Goal: Communication & Community: Answer question/provide support

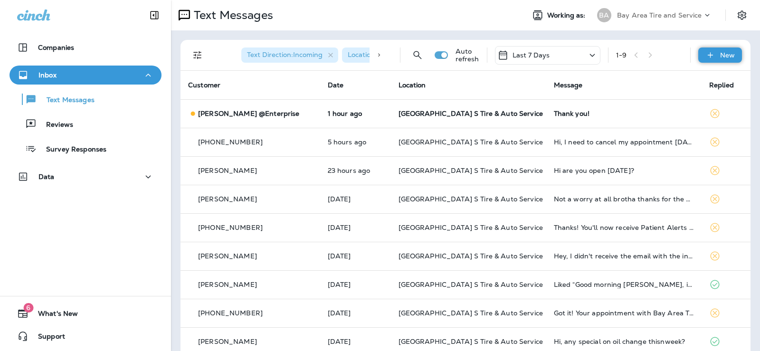
click at [711, 54] on div "New" at bounding box center [720, 54] width 44 height 15
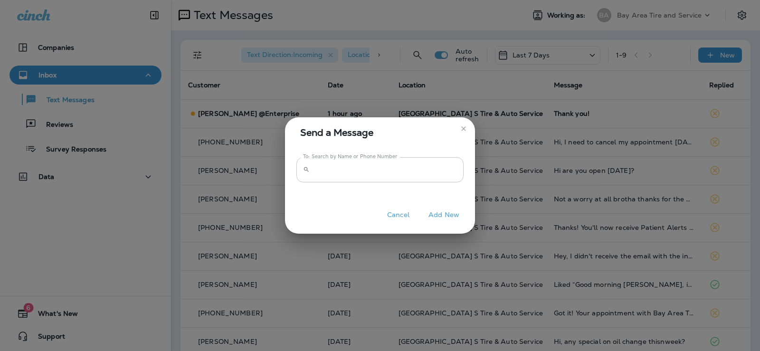
click at [308, 170] on icon at bounding box center [306, 169] width 7 height 7
click at [341, 162] on input "To: Search by Name or Phone Number" at bounding box center [388, 169] width 150 height 25
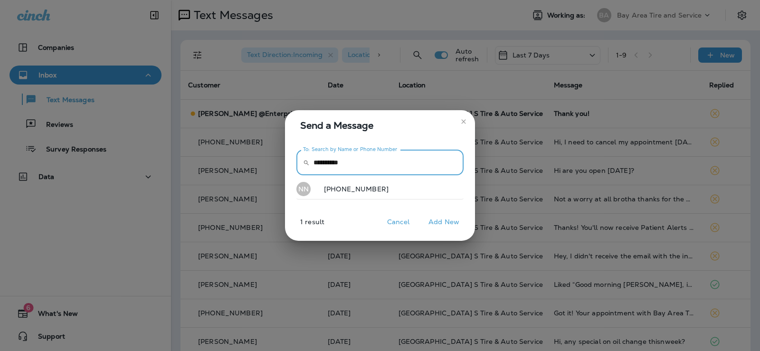
type input "**********"
click at [390, 223] on button "Cancel" at bounding box center [398, 222] width 36 height 15
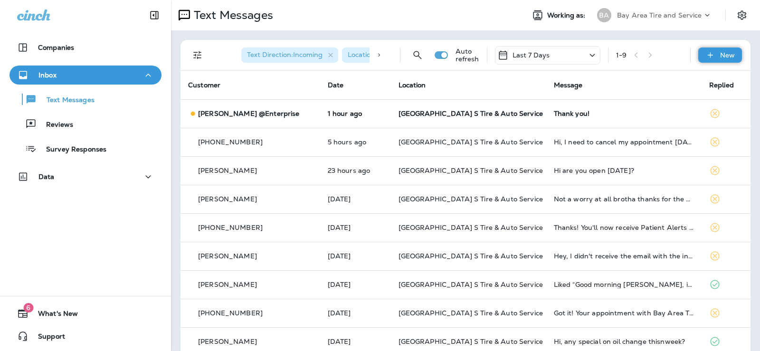
click at [724, 52] on p "New" at bounding box center [727, 55] width 15 height 8
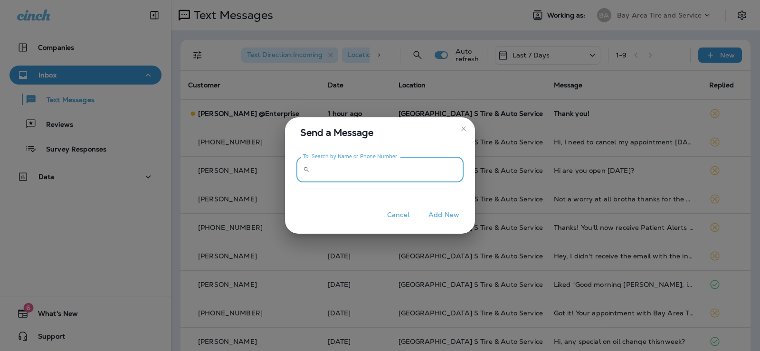
click at [338, 173] on input "To: Search by Name or Phone Number" at bounding box center [388, 169] width 150 height 25
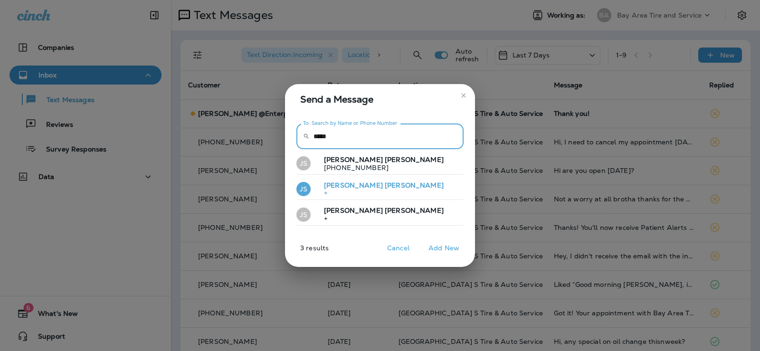
type input "*****"
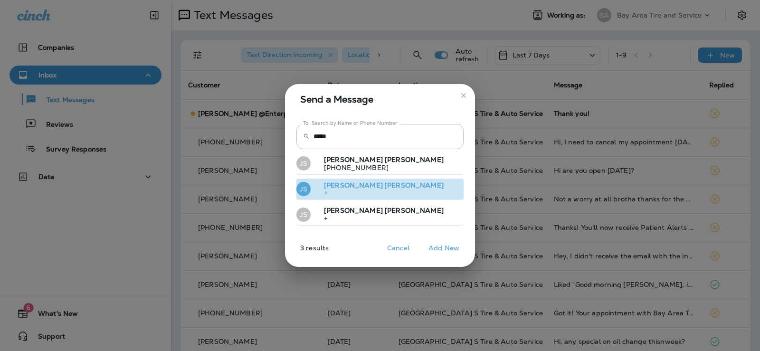
click at [343, 186] on p "[PERSON_NAME]" at bounding box center [379, 185] width 127 height 8
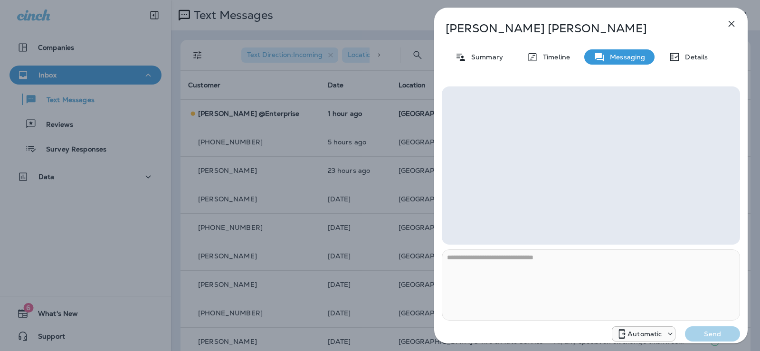
click at [641, 338] on div "Automatic" at bounding box center [643, 333] width 63 height 11
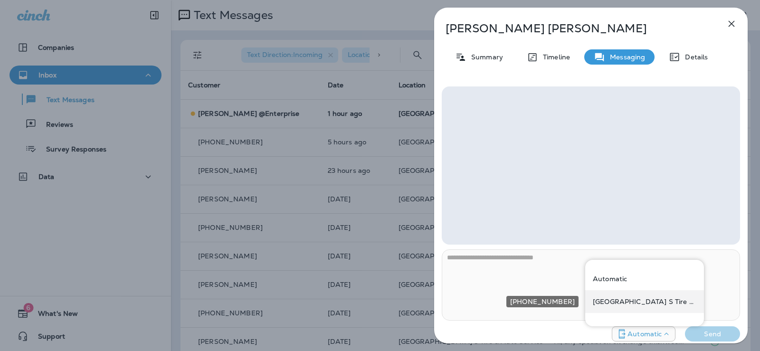
click at [628, 299] on p "[GEOGRAPHIC_DATA] S Tire & Auto Service" at bounding box center [645, 302] width 104 height 8
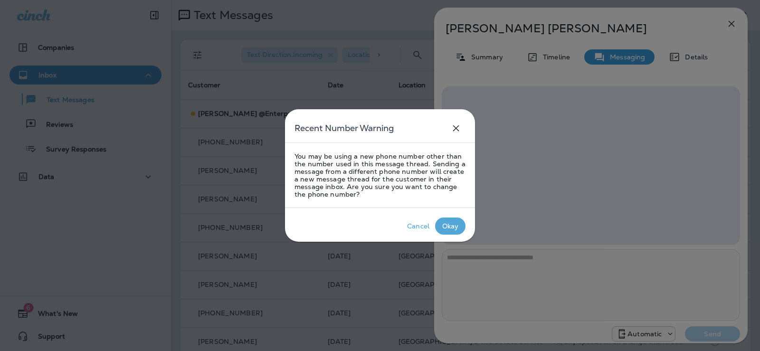
click at [456, 220] on p "Okay" at bounding box center [450, 225] width 20 height 11
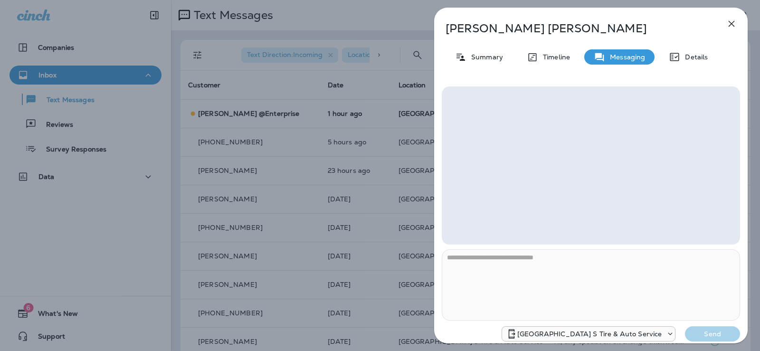
click at [726, 22] on icon "button" at bounding box center [731, 23] width 11 height 11
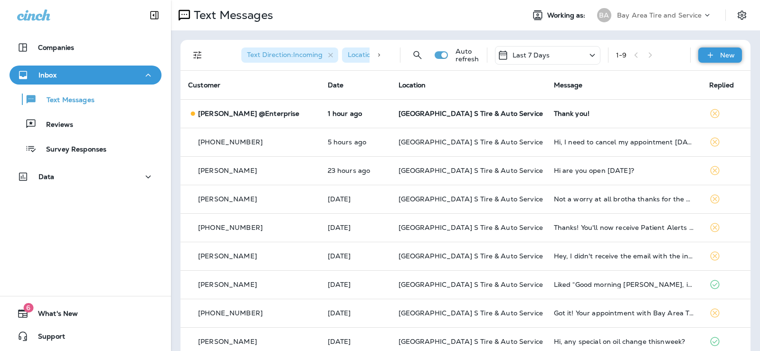
click at [704, 49] on div "New" at bounding box center [720, 54] width 44 height 15
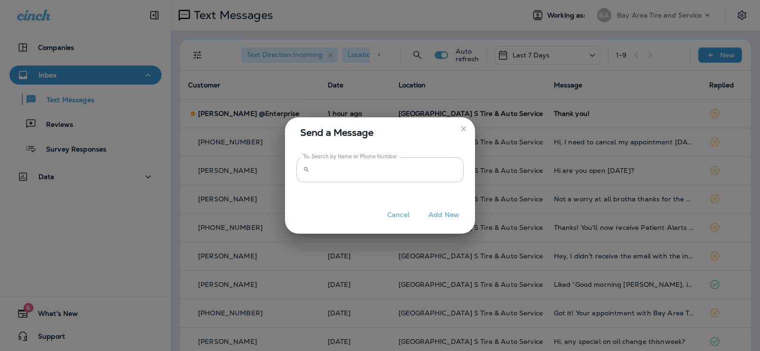
click at [327, 163] on input "To: Search by Name or Phone Number" at bounding box center [388, 169] width 150 height 25
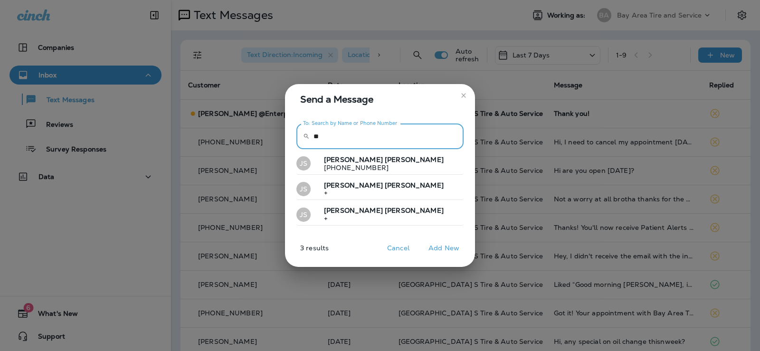
type input "*"
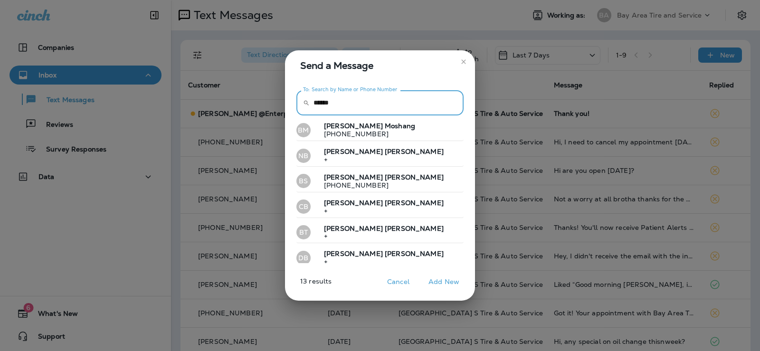
drag, startPoint x: 219, startPoint y: 110, endPoint x: 124, endPoint y: 130, distance: 97.0
click at [124, 130] on div "Send a Message To: Search by Name or Phone Number ​ ****** To: Search by Name o…" at bounding box center [380, 175] width 760 height 351
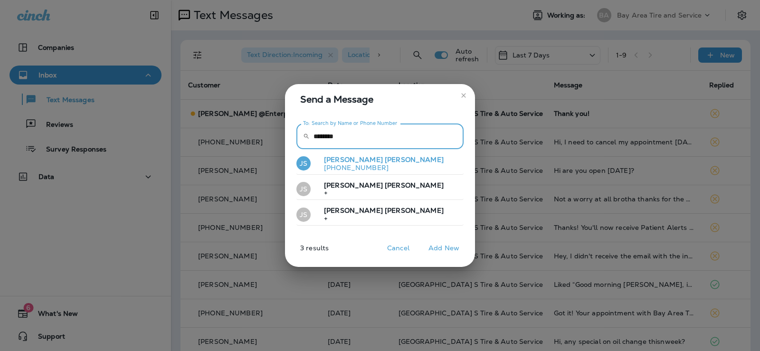
type input "********"
click at [385, 162] on span "[PERSON_NAME]" at bounding box center [414, 159] width 59 height 9
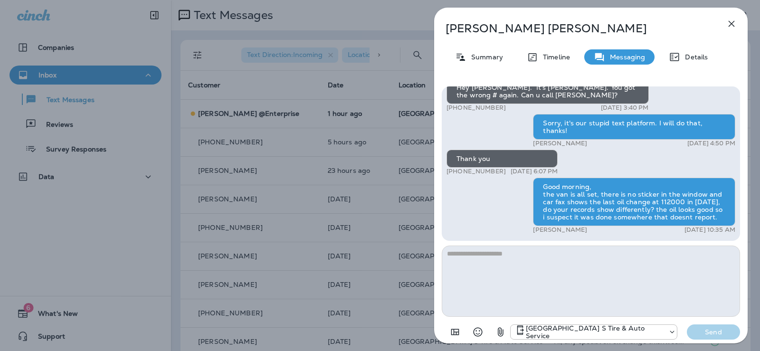
click at [732, 24] on icon "button" at bounding box center [731, 23] width 11 height 11
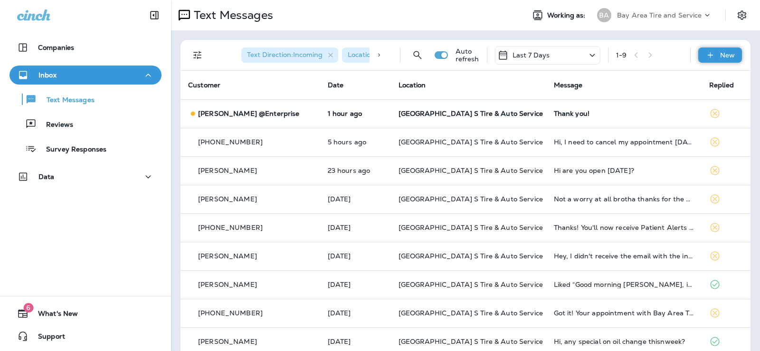
click at [720, 54] on p "New" at bounding box center [727, 55] width 15 height 8
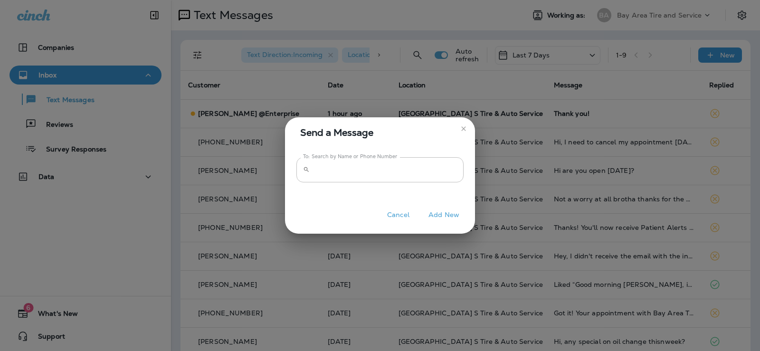
drag, startPoint x: 333, startPoint y: 145, endPoint x: 342, endPoint y: 155, distance: 13.4
click at [342, 151] on div "Send a Message To: Search by Name or Phone Number ​ To: Search by Name or Phone…" at bounding box center [380, 175] width 190 height 117
click at [336, 161] on input "To: Search by Name or Phone Number" at bounding box center [388, 169] width 150 height 25
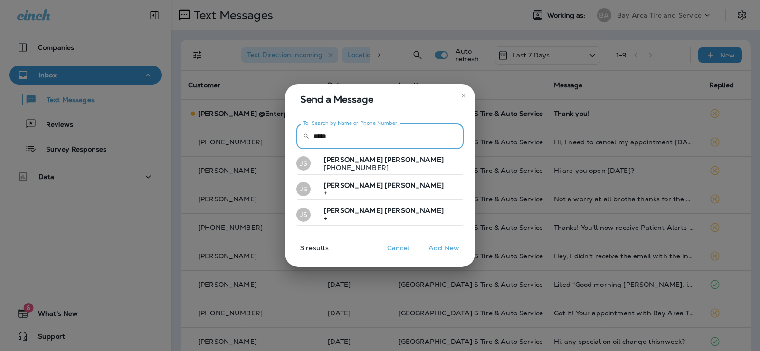
type input "*****"
click at [450, 247] on button "Add New" at bounding box center [444, 248] width 40 height 15
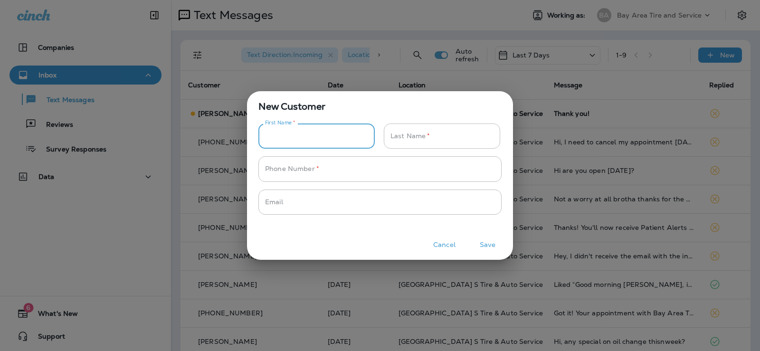
click at [330, 130] on input "Phone Number   *" at bounding box center [311, 135] width 106 height 25
type input "*****"
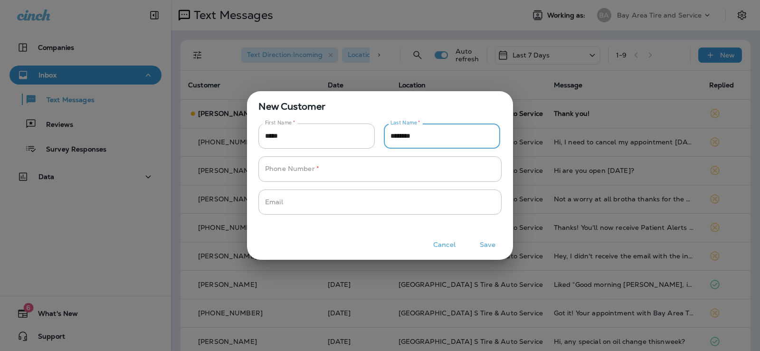
type input "********"
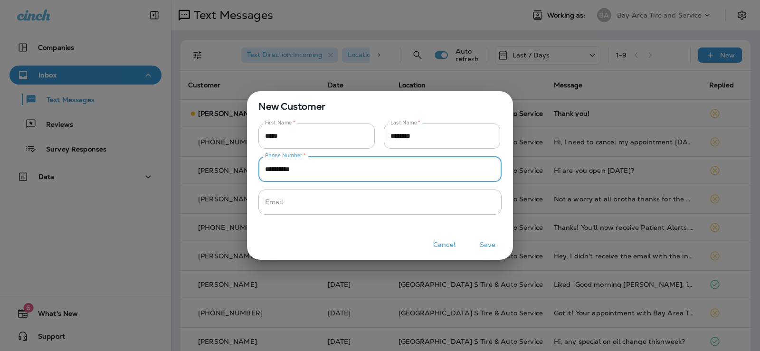
type input "**********"
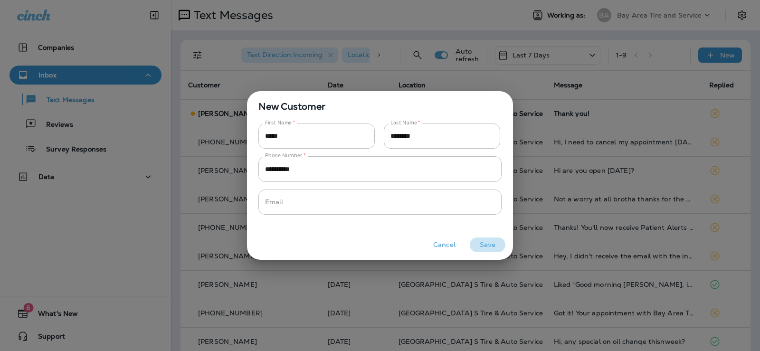
click at [488, 245] on button "Save" at bounding box center [488, 244] width 36 height 15
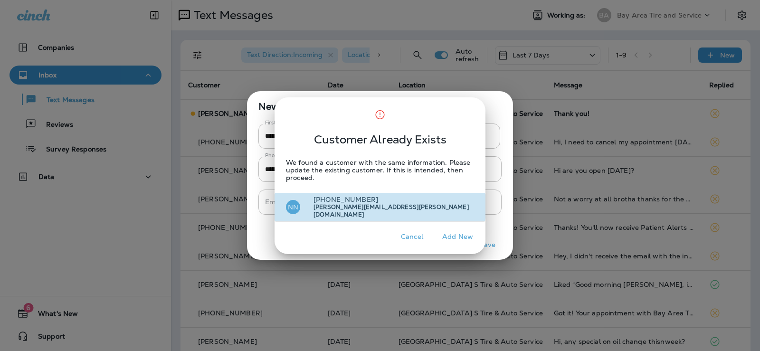
click at [327, 196] on p "[PHONE_NUMBER]" at bounding box center [394, 200] width 176 height 8
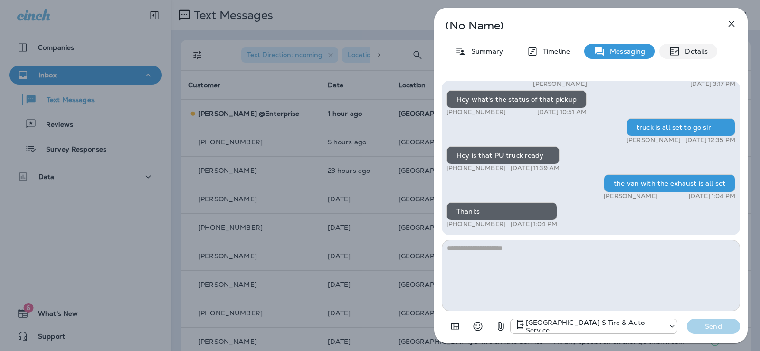
click at [693, 47] on div "Details" at bounding box center [688, 51] width 58 height 15
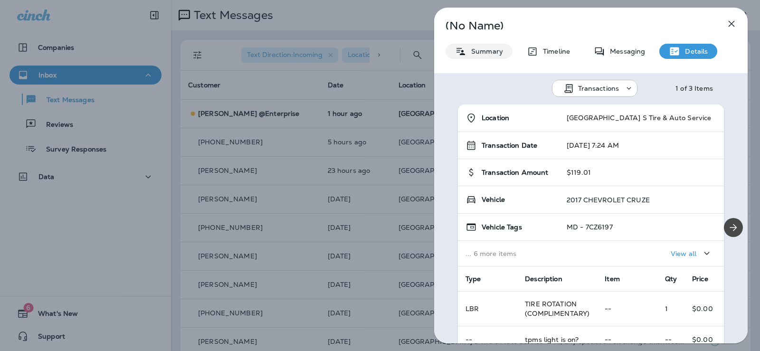
click at [483, 52] on p "Summary" at bounding box center [484, 51] width 37 height 8
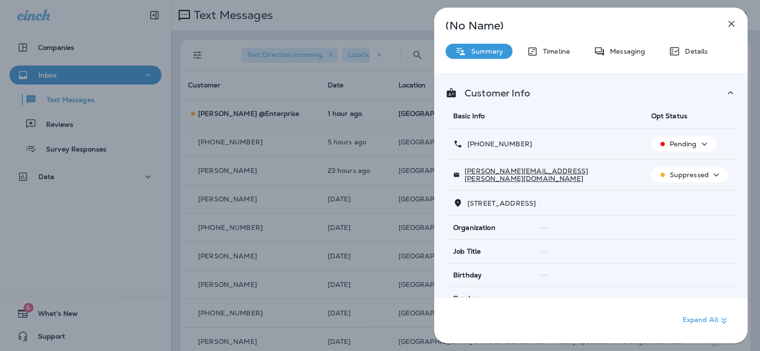
click at [492, 89] on p "Customer Info" at bounding box center [493, 93] width 73 height 8
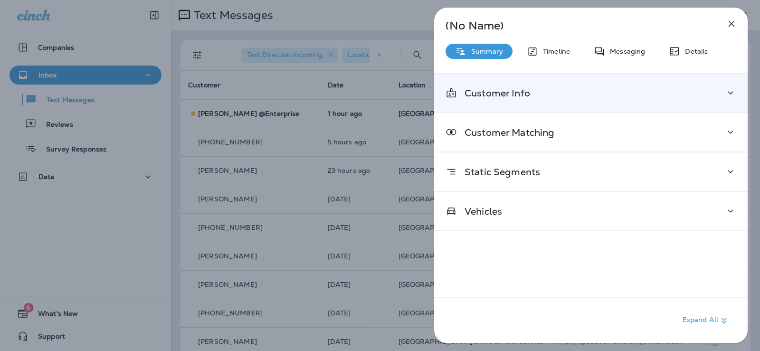
click at [501, 94] on p "Customer Info" at bounding box center [493, 93] width 73 height 8
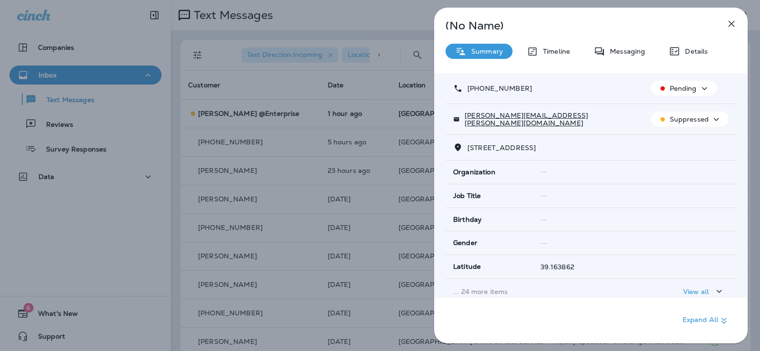
scroll to position [158, 0]
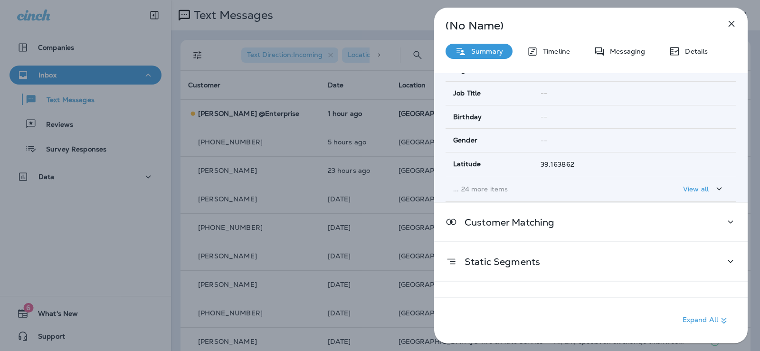
click at [697, 188] on p "View all" at bounding box center [696, 189] width 26 height 8
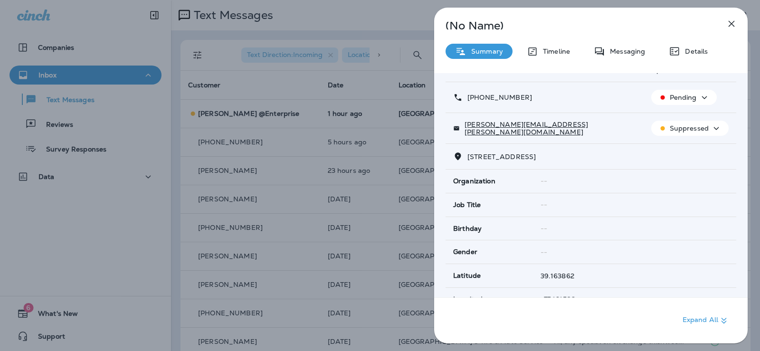
scroll to position [0, 0]
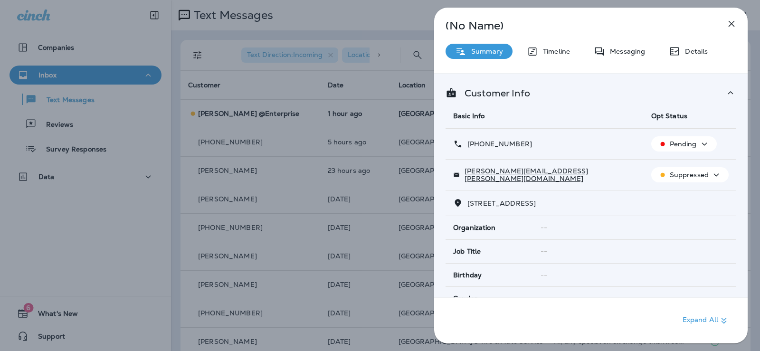
click at [559, 18] on div "(No Name) Summary Timeline Messaging Details Customer Info Basic Info Opt Statu…" at bounding box center [590, 176] width 313 height 336
click at [562, 48] on p "Timeline" at bounding box center [554, 51] width 32 height 8
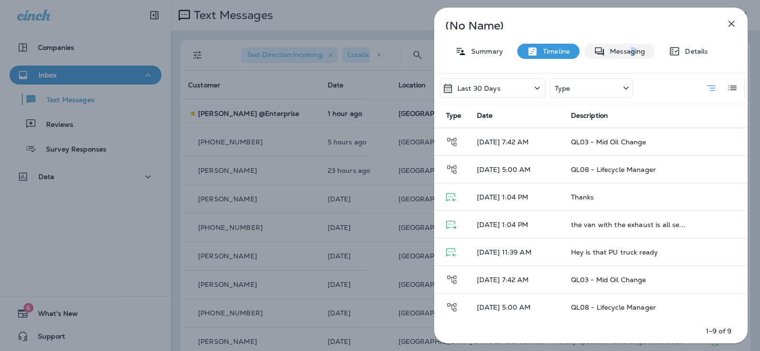
drag, startPoint x: 633, startPoint y: 49, endPoint x: 621, endPoint y: 63, distance: 18.5
click at [627, 52] on p "Messaging" at bounding box center [625, 51] width 40 height 8
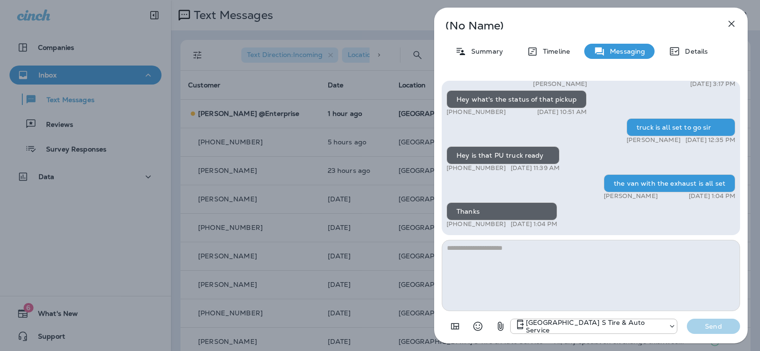
drag, startPoint x: 525, startPoint y: 246, endPoint x: 533, endPoint y: 194, distance: 52.4
click at [528, 248] on textarea at bounding box center [591, 275] width 298 height 71
type textarea "*"
type textarea "**********"
click at [715, 328] on p "Send" at bounding box center [713, 326] width 40 height 9
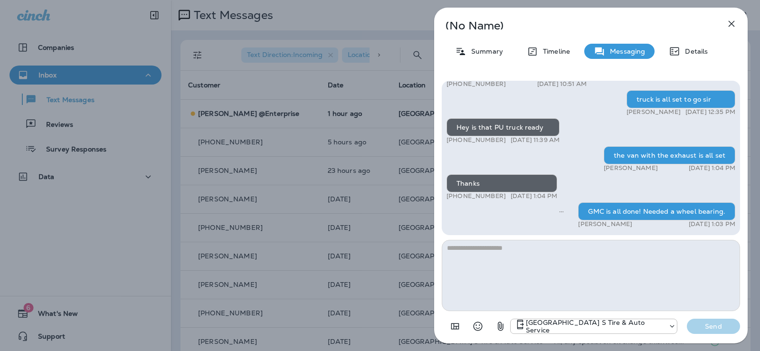
click at [397, 106] on div "(No Name) Summary Timeline Messaging Details Are y'all accepting enterprise yet…" at bounding box center [380, 175] width 760 height 351
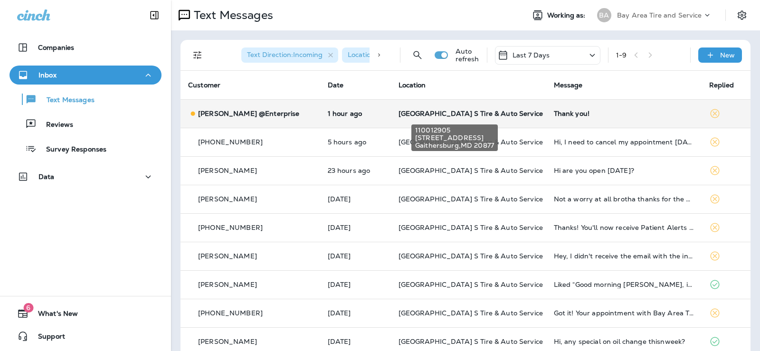
click at [500, 109] on span "[GEOGRAPHIC_DATA] S Tire & Auto Service" at bounding box center [470, 113] width 144 height 9
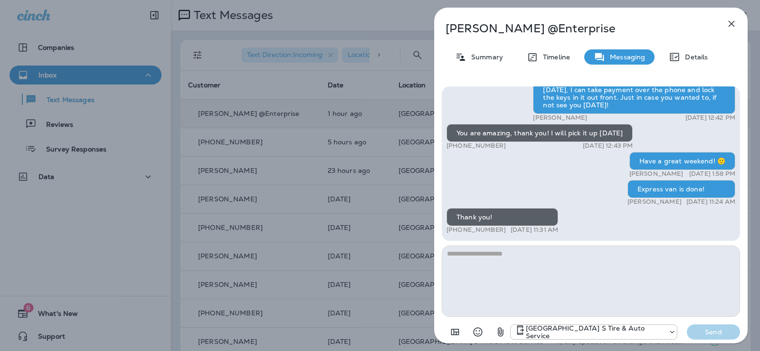
drag, startPoint x: 466, startPoint y: 260, endPoint x: 472, endPoint y: 260, distance: 5.2
click at [472, 260] on textarea at bounding box center [591, 281] width 298 height 71
drag, startPoint x: 476, startPoint y: 329, endPoint x: 508, endPoint y: 266, distance: 70.7
click at [476, 330] on icon "Select an emoji" at bounding box center [477, 331] width 11 height 11
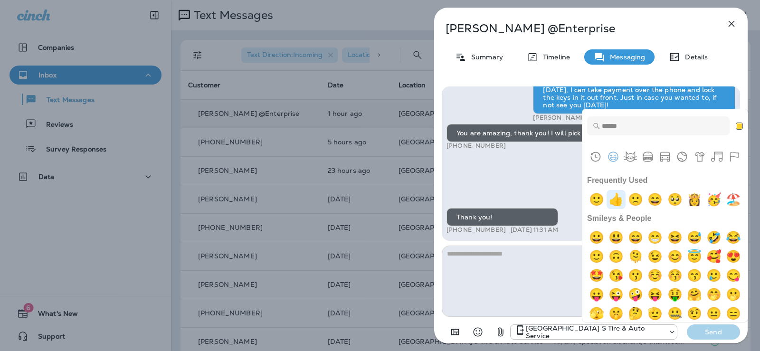
click at [619, 200] on img "+1" at bounding box center [615, 199] width 19 height 19
type textarea "**"
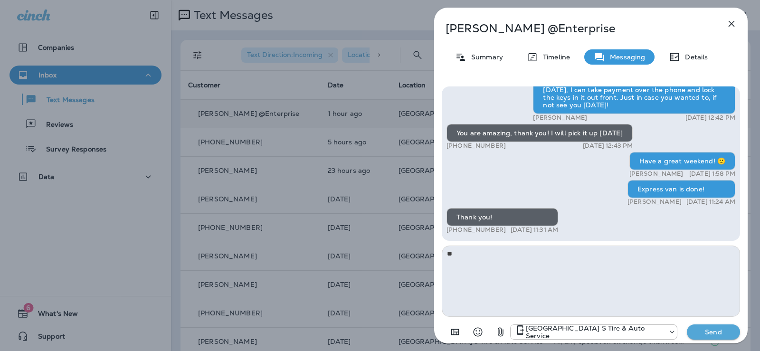
click at [719, 328] on p "Send" at bounding box center [713, 332] width 40 height 9
